Goal: Task Accomplishment & Management: Use online tool/utility

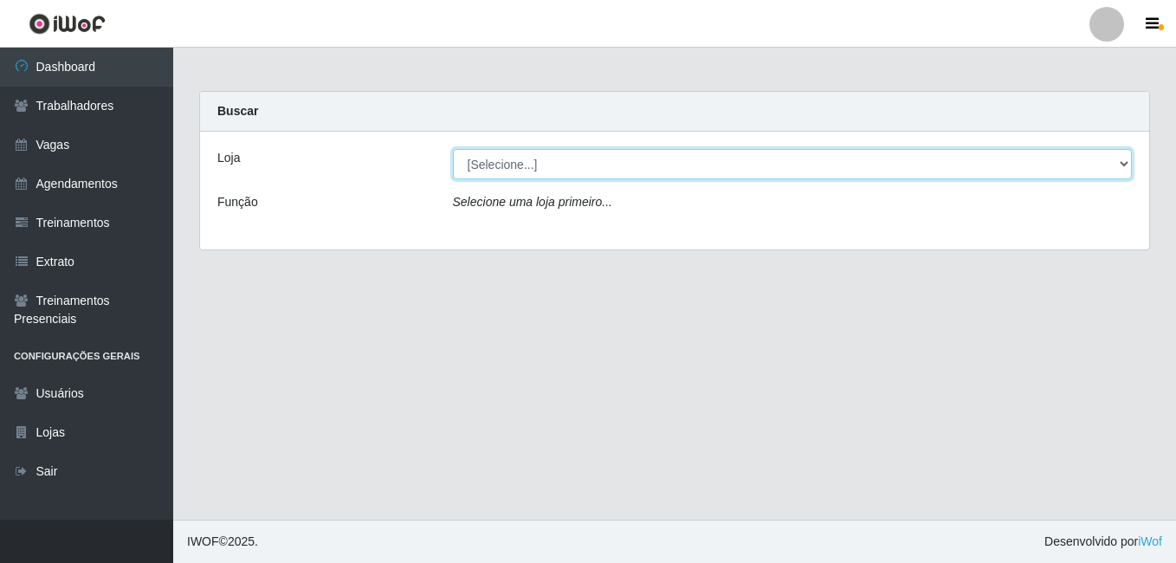
click at [1124, 165] on select "[Selecione...] [GEOGRAPHIC_DATA] - [DATE][GEOGRAPHIC_DATA]" at bounding box center [793, 164] width 680 height 30
select select "471"
click at [453, 149] on select "[Selecione...] [GEOGRAPHIC_DATA] - [DATE][GEOGRAPHIC_DATA]" at bounding box center [793, 164] width 680 height 30
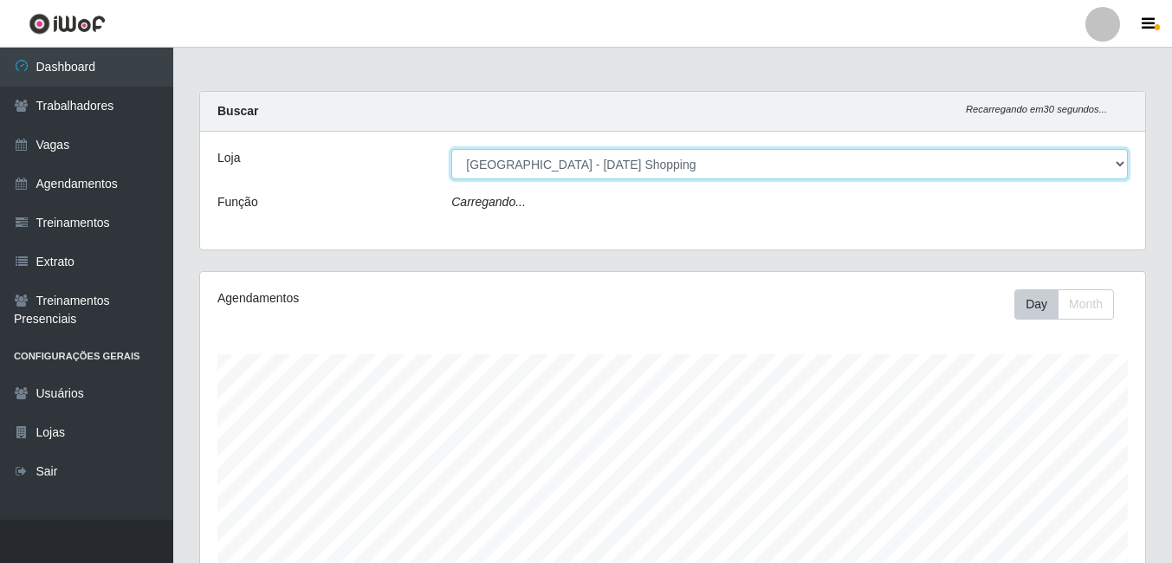
scroll to position [360, 945]
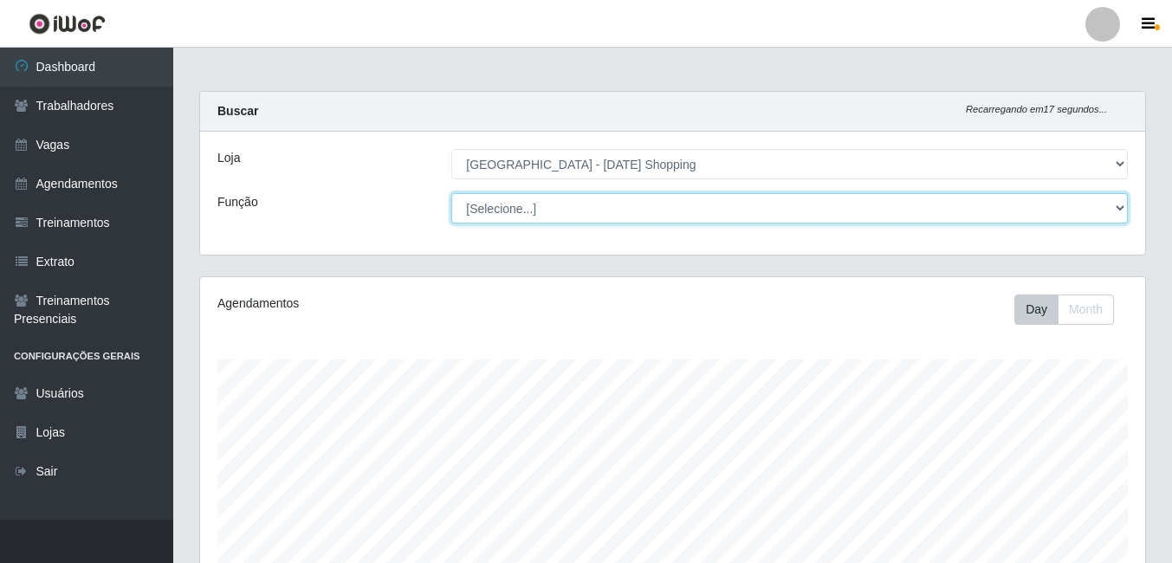
click at [1114, 207] on select "[Selecione...] [PERSON_NAME] + ASG ++ Assistente de [PERSON_NAME] Assistente de…" at bounding box center [789, 208] width 677 height 30
click at [451, 193] on select "[Selecione...] [PERSON_NAME] + ASG ++ Assistente de [PERSON_NAME] Assistente de…" at bounding box center [789, 208] width 677 height 30
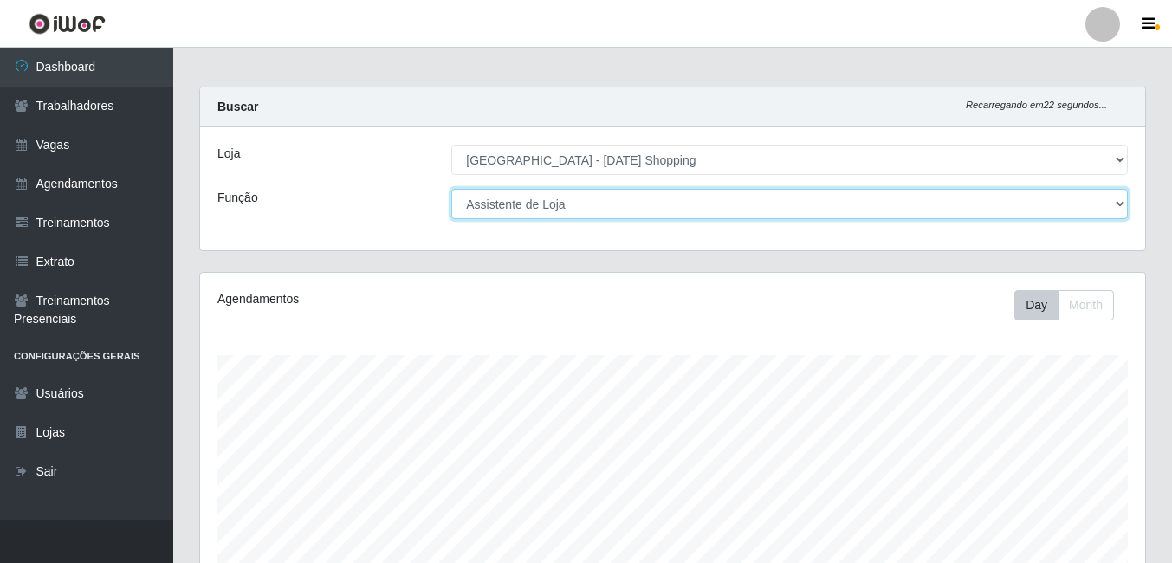
scroll to position [0, 0]
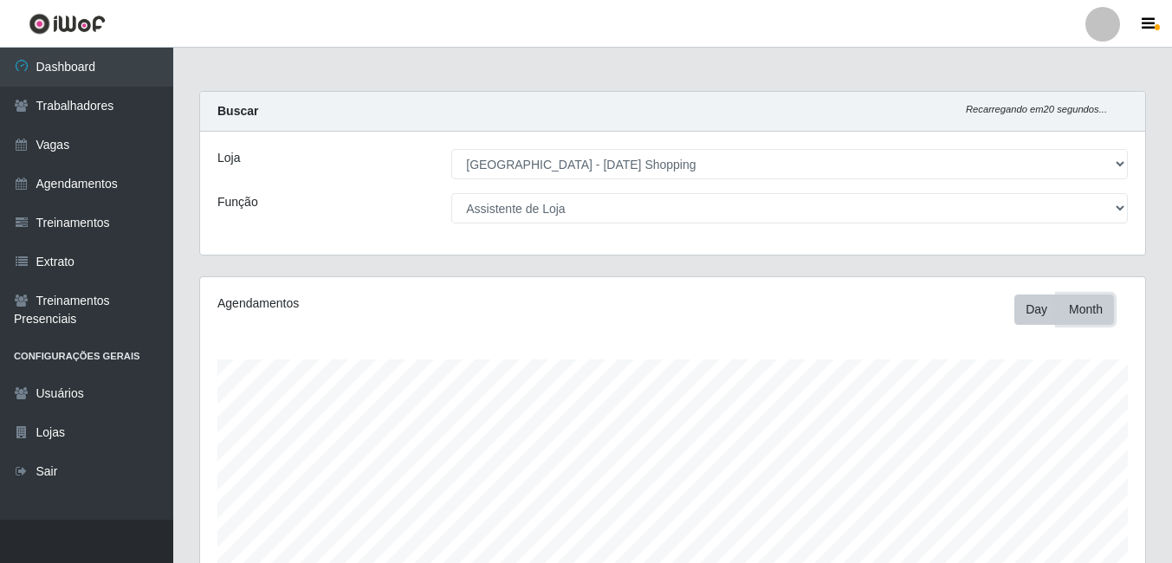
click at [1095, 308] on button "Month" at bounding box center [1086, 310] width 56 height 30
click at [1034, 320] on button "Day" at bounding box center [1036, 310] width 44 height 30
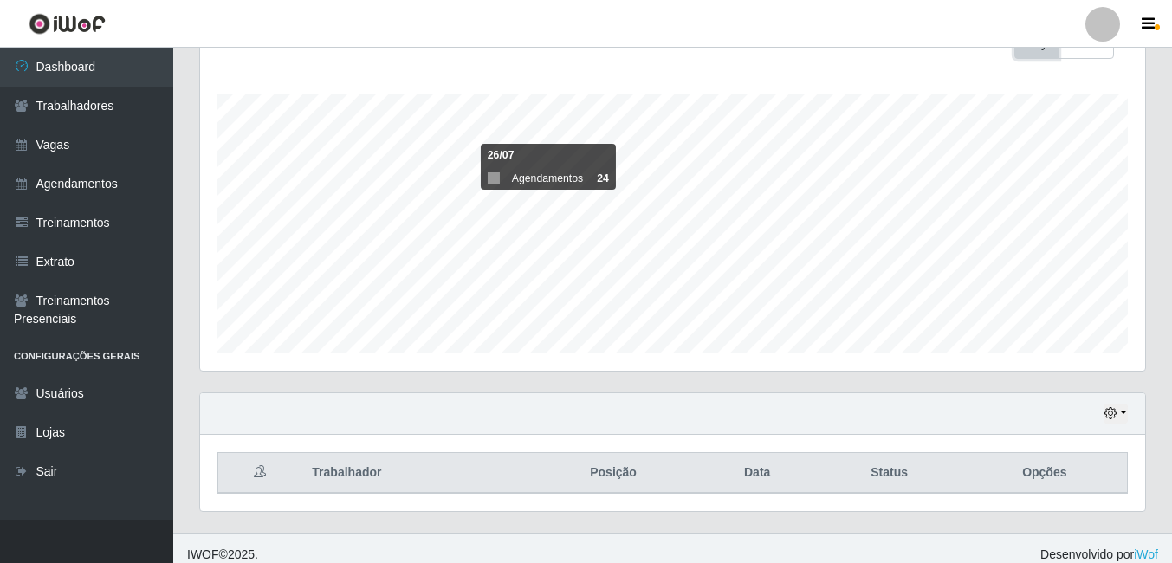
scroll to position [279, 0]
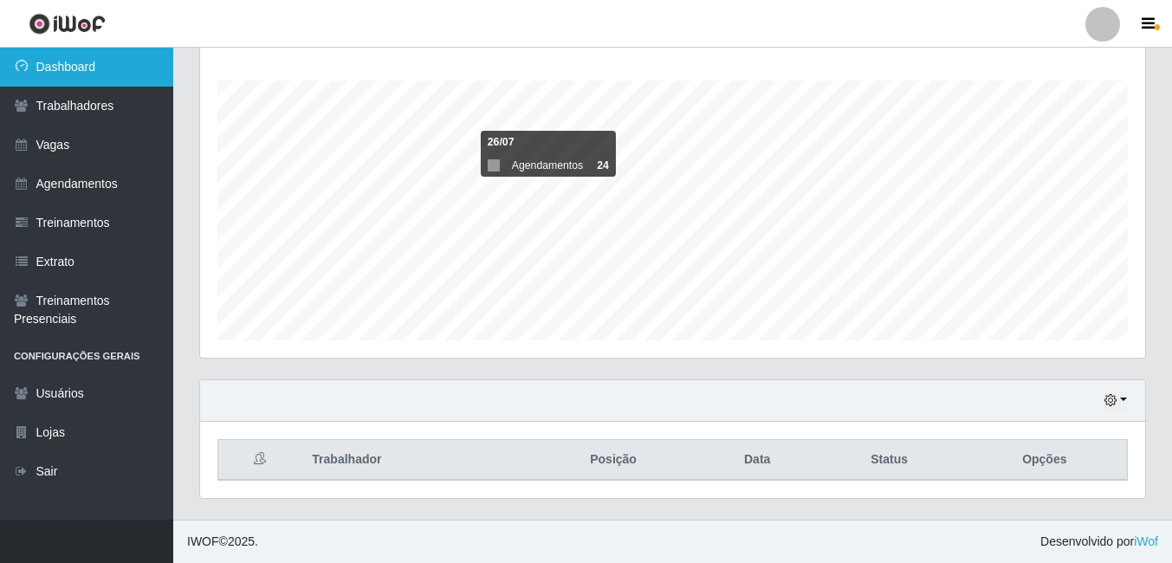
click at [87, 68] on link "Dashboard" at bounding box center [86, 67] width 173 height 39
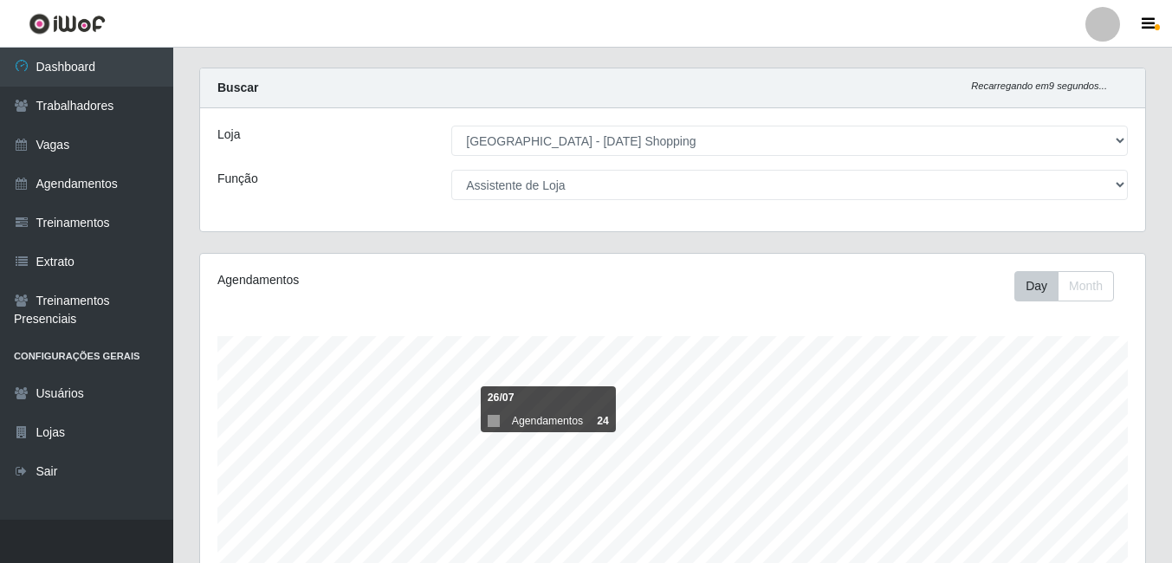
scroll to position [0, 0]
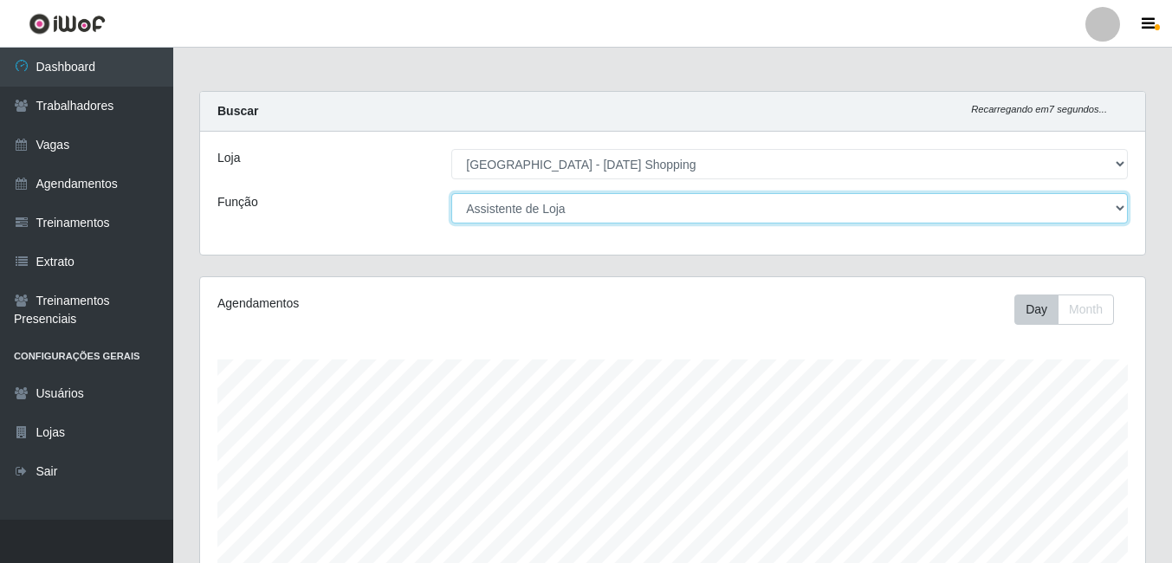
click at [1120, 208] on select "[Selecione...] [PERSON_NAME] + ASG ++ Assistente de [PERSON_NAME] Assistente de…" at bounding box center [789, 208] width 677 height 30
select select "149"
click at [451, 193] on select "[Selecione...] [PERSON_NAME] + ASG ++ Assistente de [PERSON_NAME] Assistente de…" at bounding box center [789, 208] width 677 height 30
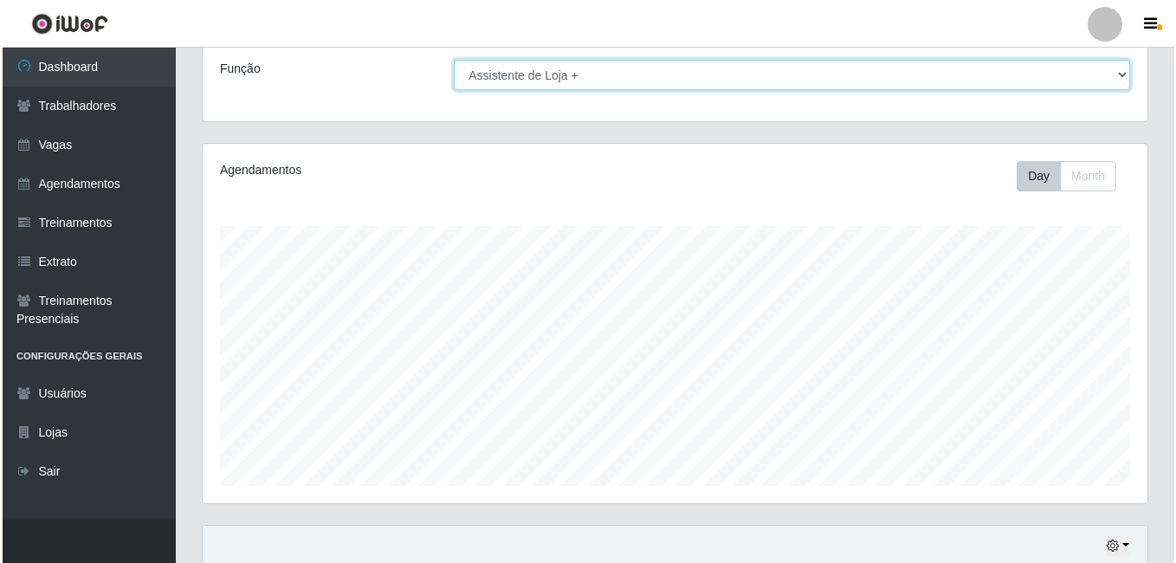
scroll to position [433, 0]
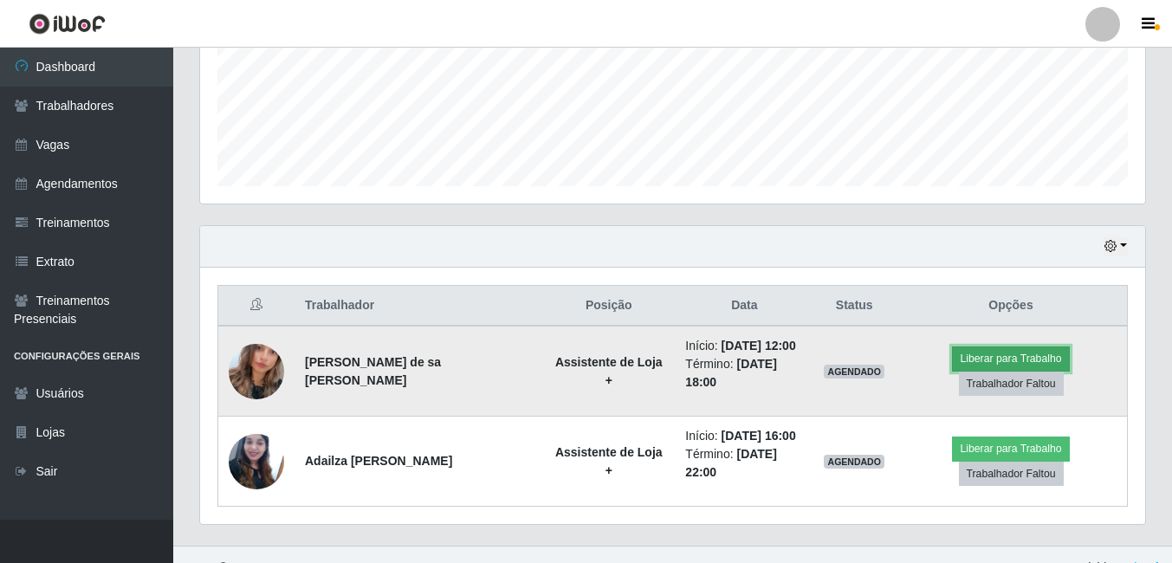
click at [1027, 361] on button "Liberar para Trabalho" at bounding box center [1010, 359] width 117 height 24
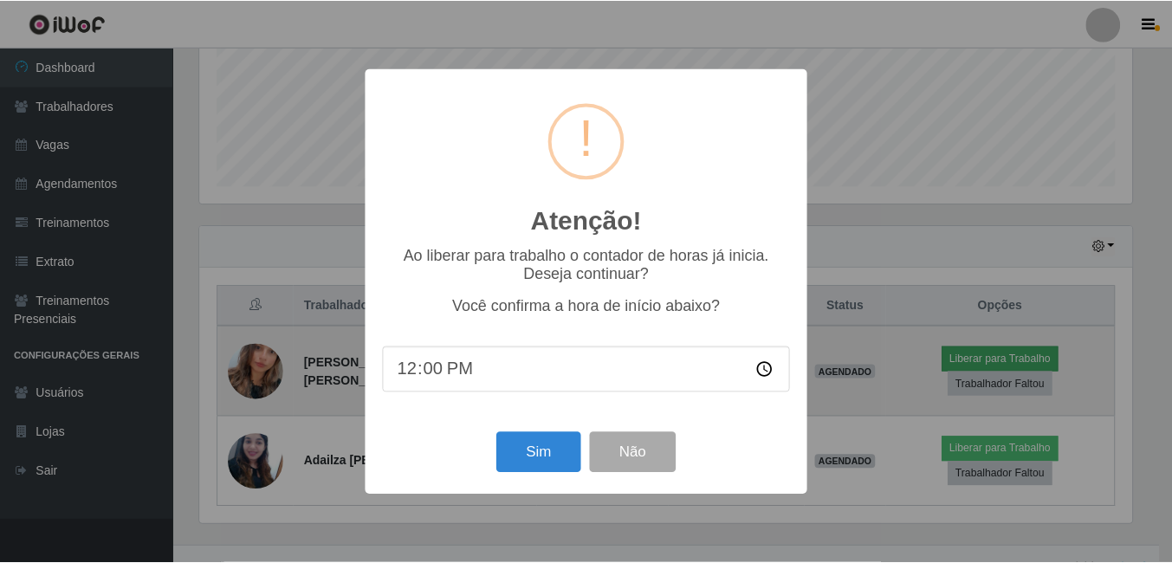
scroll to position [360, 936]
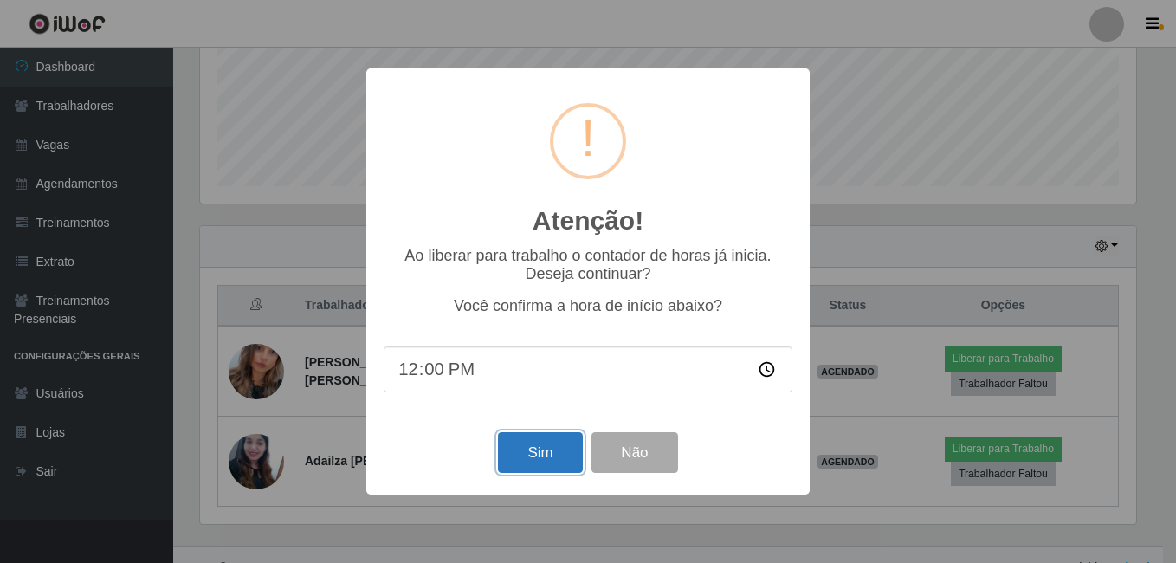
click at [560, 450] on button "Sim" at bounding box center [540, 452] width 84 height 41
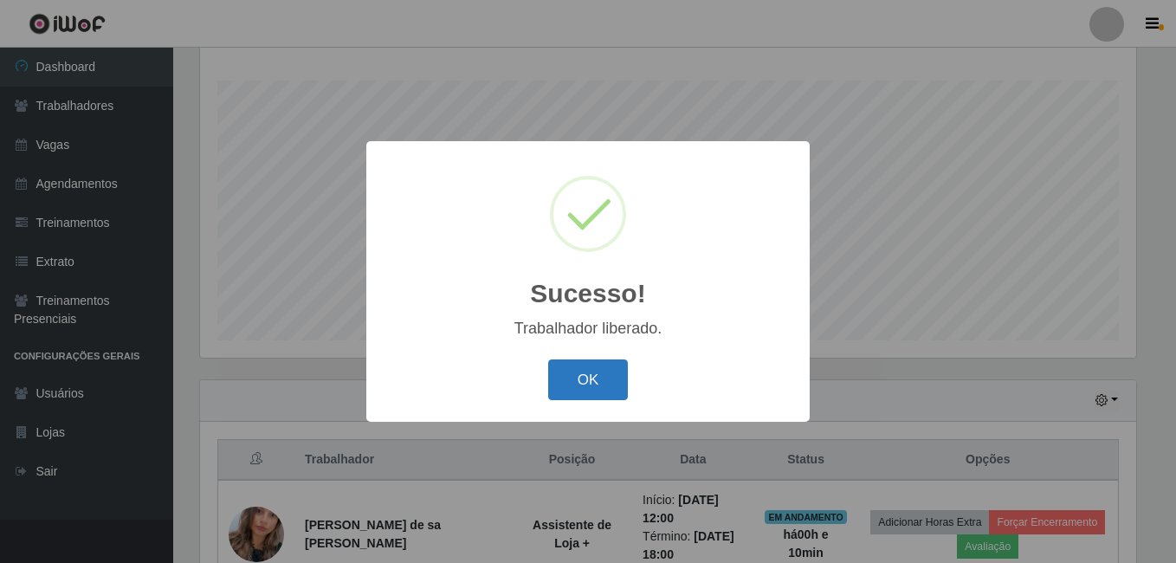
click at [596, 373] on button "OK" at bounding box center [588, 380] width 81 height 41
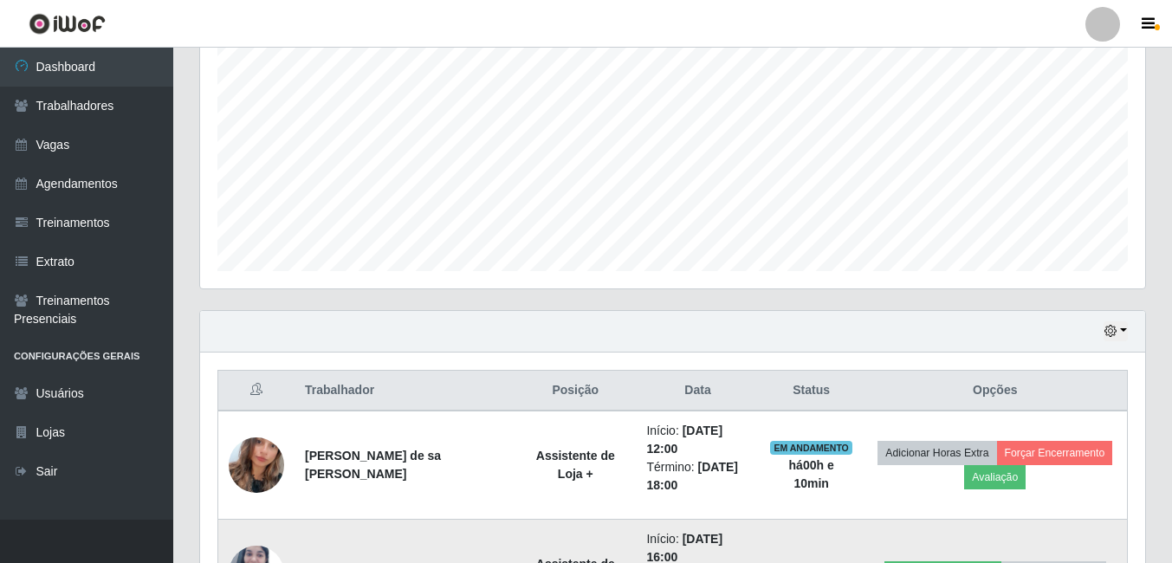
scroll to position [496, 0]
